Goal: Task Accomplishment & Management: Complete application form

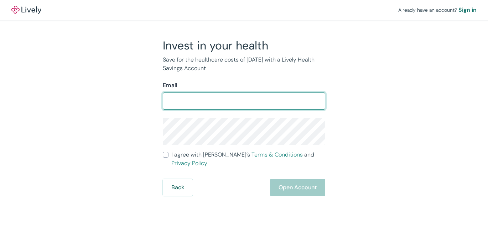
click at [325, 101] on div at bounding box center [325, 101] width 0 height 0
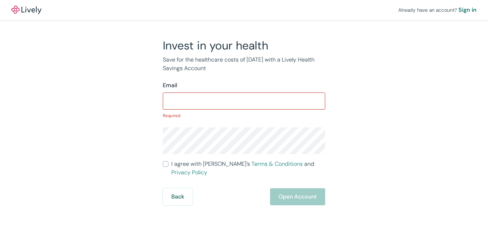
type input "[EMAIL_ADDRESS][DOMAIN_NAME]"
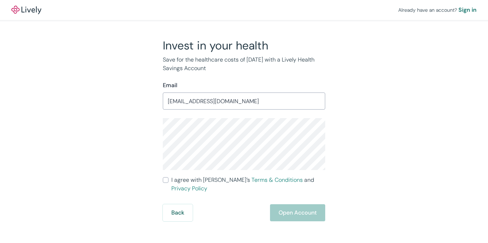
click at [84, 125] on div "Invest in your health Save for the healthcare costs of [DATE] with a Lively Hea…" at bounding box center [240, 129] width 342 height 183
click at [137, 133] on div "Invest in your health Save for the healthcare costs of [DATE] with a Lively Hea…" at bounding box center [240, 129] width 342 height 183
click at [202, 183] on span "I agree with Lively’s Terms & Conditions and Privacy Policy" at bounding box center [248, 184] width 154 height 17
click at [169, 183] on input "I agree with Lively’s Terms & Conditions and Privacy Policy" at bounding box center [166, 181] width 6 height 6
checkbox input "true"
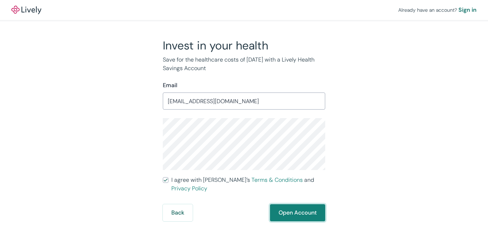
click at [292, 211] on button "Open Account" at bounding box center [297, 213] width 55 height 17
